Goal: Contribute content: Add original content to the website for others to see

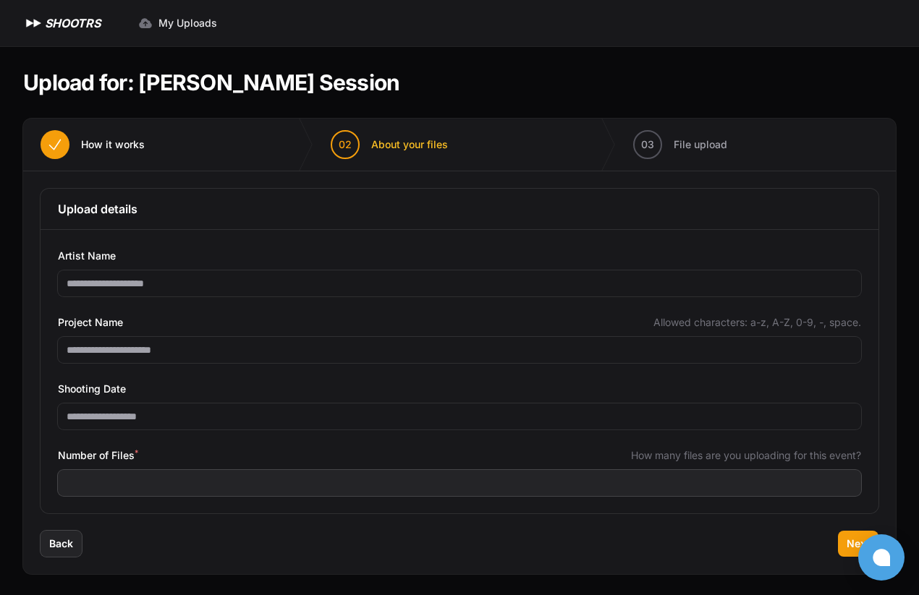
click at [215, 465] on div "Number of Files * How many files are you uploading for this event?" at bounding box center [459, 471] width 803 height 49
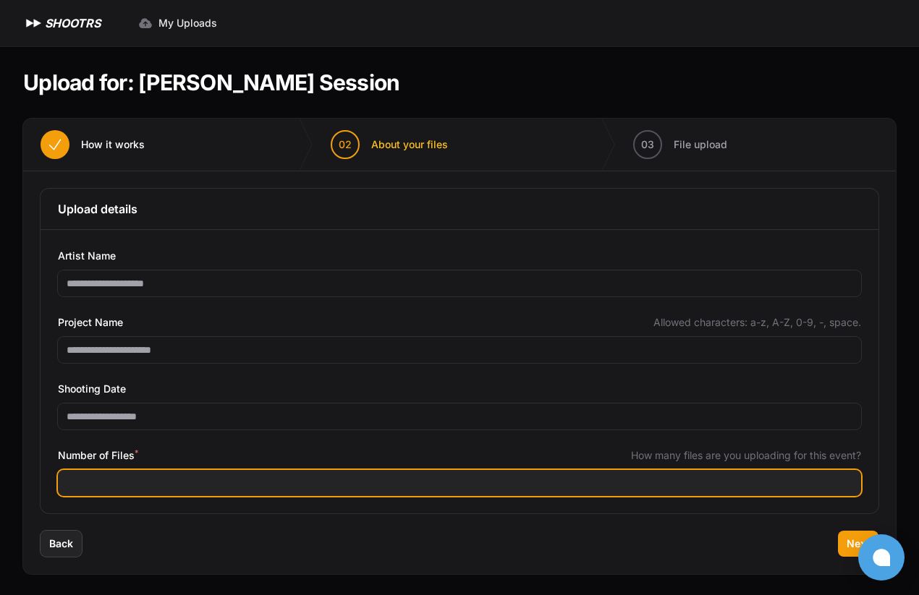
click at [203, 488] on input "Number of Files *" at bounding box center [459, 483] width 803 height 26
type input "***"
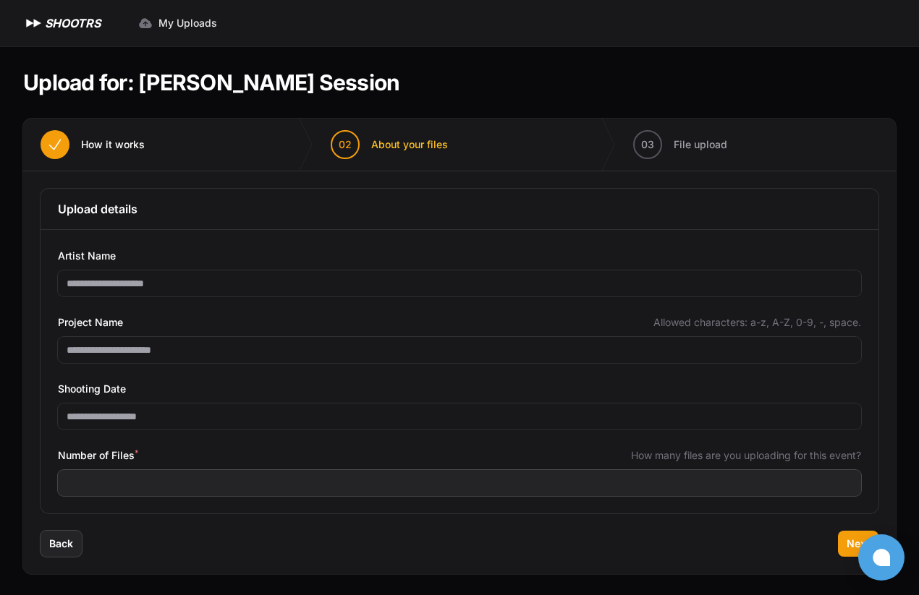
click at [153, 545] on div "Back Next" at bounding box center [459, 552] width 872 height 43
click at [66, 548] on span "Back" at bounding box center [61, 544] width 24 height 14
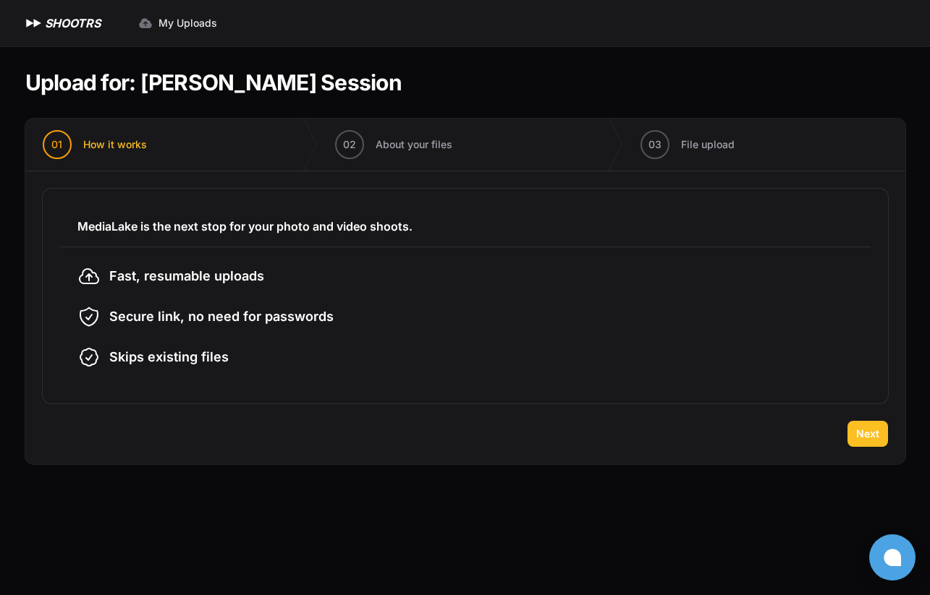
click at [870, 428] on span "Next" at bounding box center [867, 434] width 23 height 14
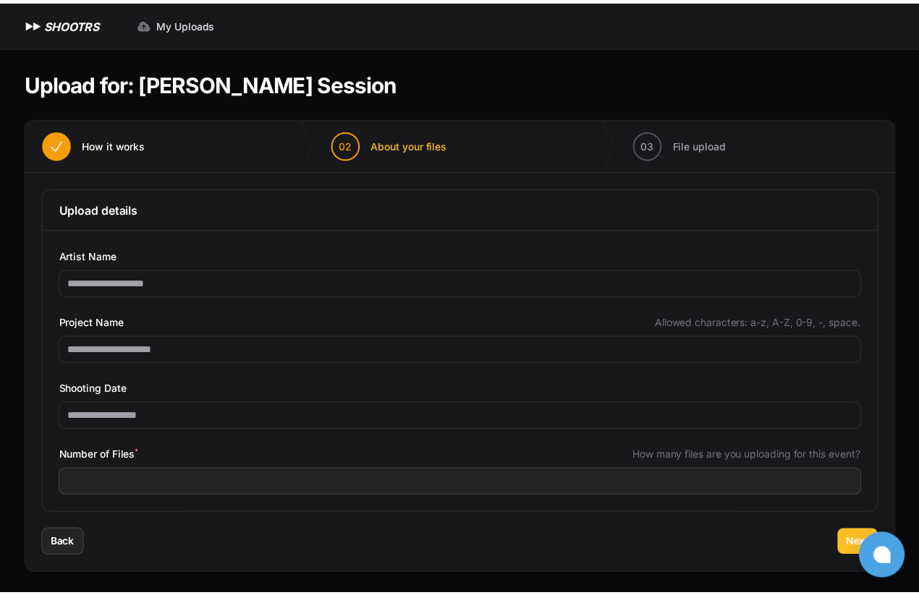
scroll to position [2, 0]
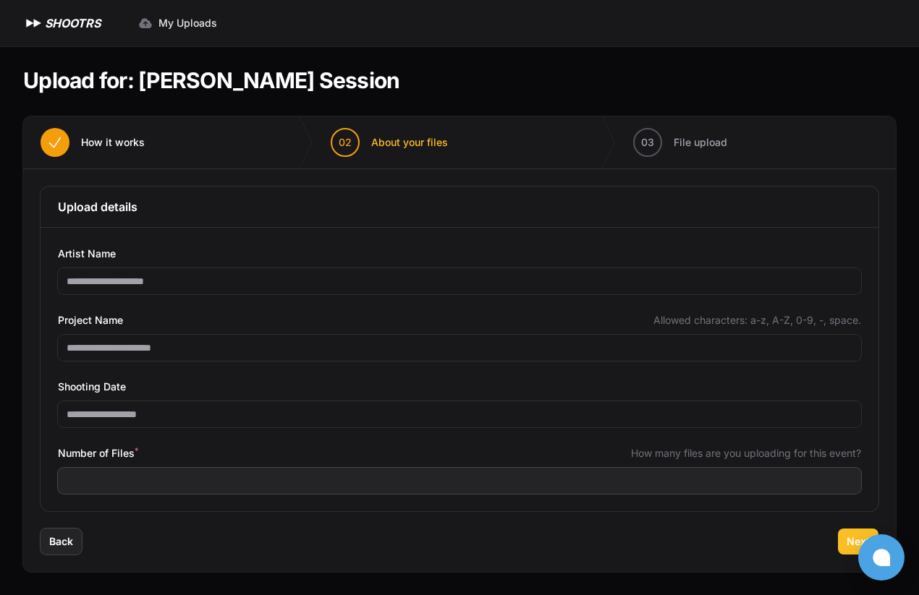
click at [844, 534] on button "Next" at bounding box center [858, 542] width 41 height 26
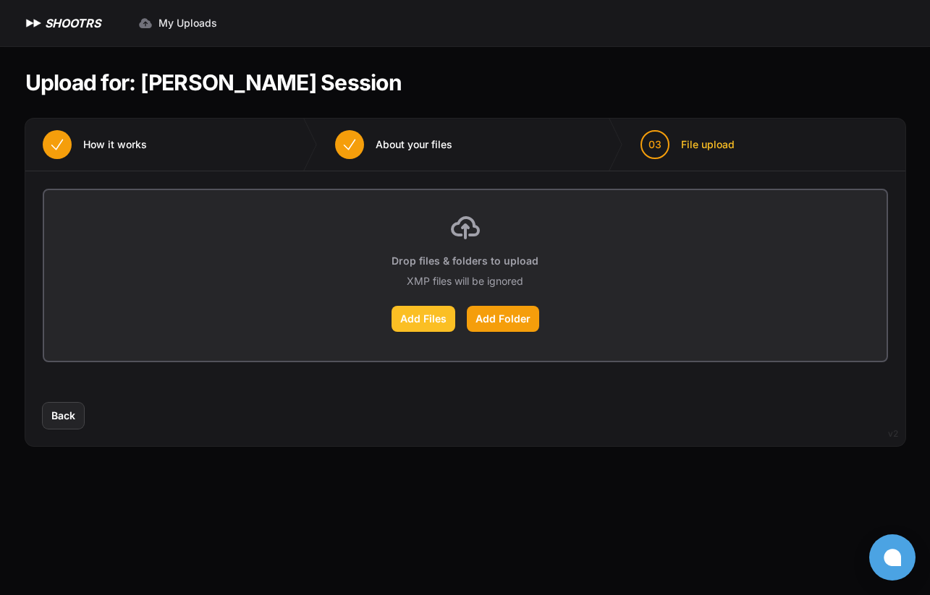
click at [428, 317] on label "Add Files" at bounding box center [423, 319] width 64 height 26
click at [0, 0] on input "Add Files" at bounding box center [0, 0] width 0 height 0
